Goal: Task Accomplishment & Management: Use online tool/utility

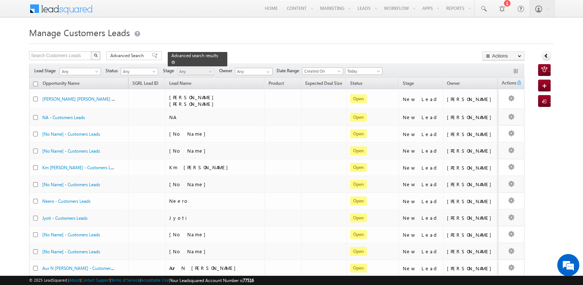
click at [175, 60] on span at bounding box center [174, 62] width 4 height 4
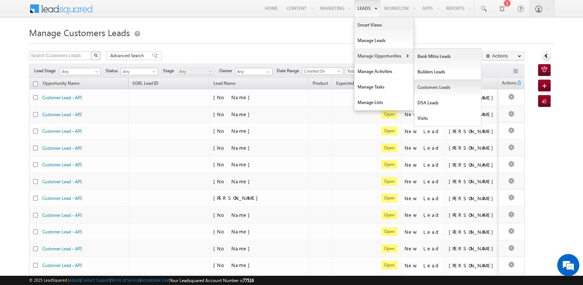
click at [432, 87] on link "Customers Leads" at bounding box center [447, 87] width 67 height 15
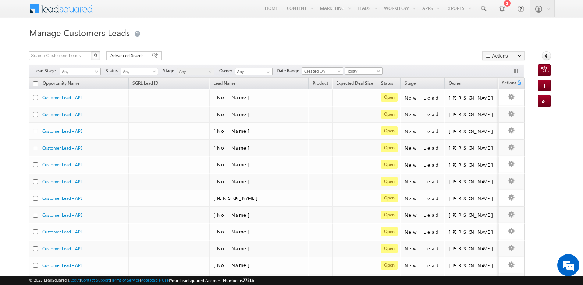
click at [424, 53] on div "Search Customers Leads X 407 results found Advanced Search Advanced search resu…" at bounding box center [277, 56] width 496 height 11
click at [149, 53] on div "Advanced Search" at bounding box center [134, 55] width 56 height 9
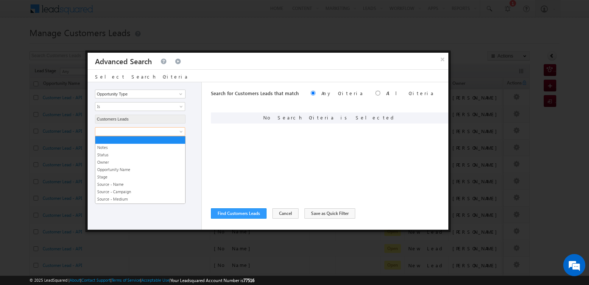
click at [161, 129] on span at bounding box center [135, 131] width 80 height 7
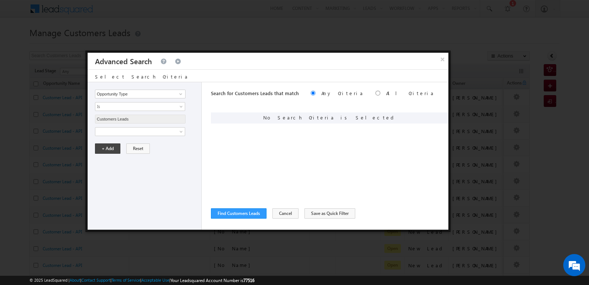
click at [217, 113] on div "No Search Criteria is Selected" at bounding box center [329, 117] width 237 height 11
click at [442, 60] on button "×" at bounding box center [442, 59] width 12 height 13
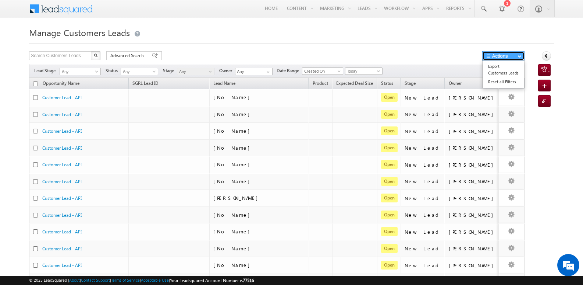
click at [492, 59] on button "Actions" at bounding box center [504, 55] width 42 height 9
click at [498, 70] on link "Export Customers Leads" at bounding box center [504, 69] width 42 height 15
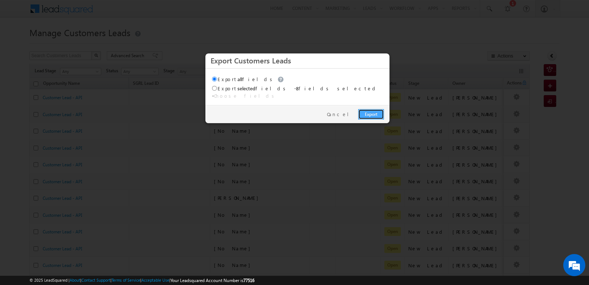
click at [373, 110] on link "Export" at bounding box center [371, 114] width 26 height 10
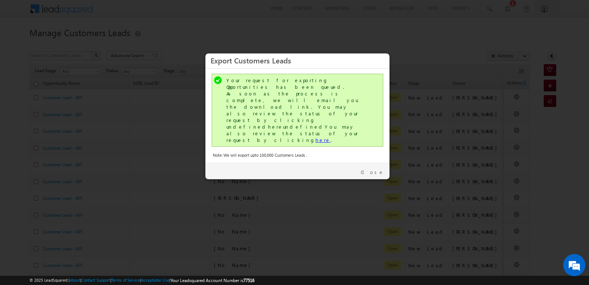
click at [315, 137] on link "here" at bounding box center [322, 140] width 15 height 6
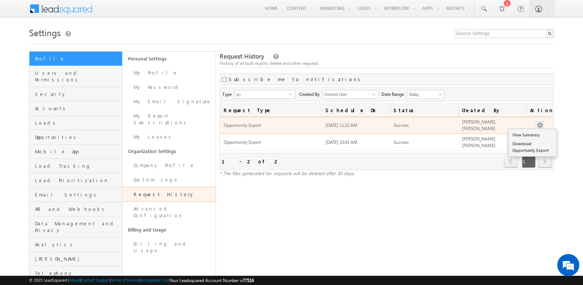
click at [539, 123] on button "button" at bounding box center [540, 124] width 7 height 7
click at [530, 151] on link "Download Opportunity Export" at bounding box center [533, 146] width 48 height 15
